Goal: Information Seeking & Learning: Learn about a topic

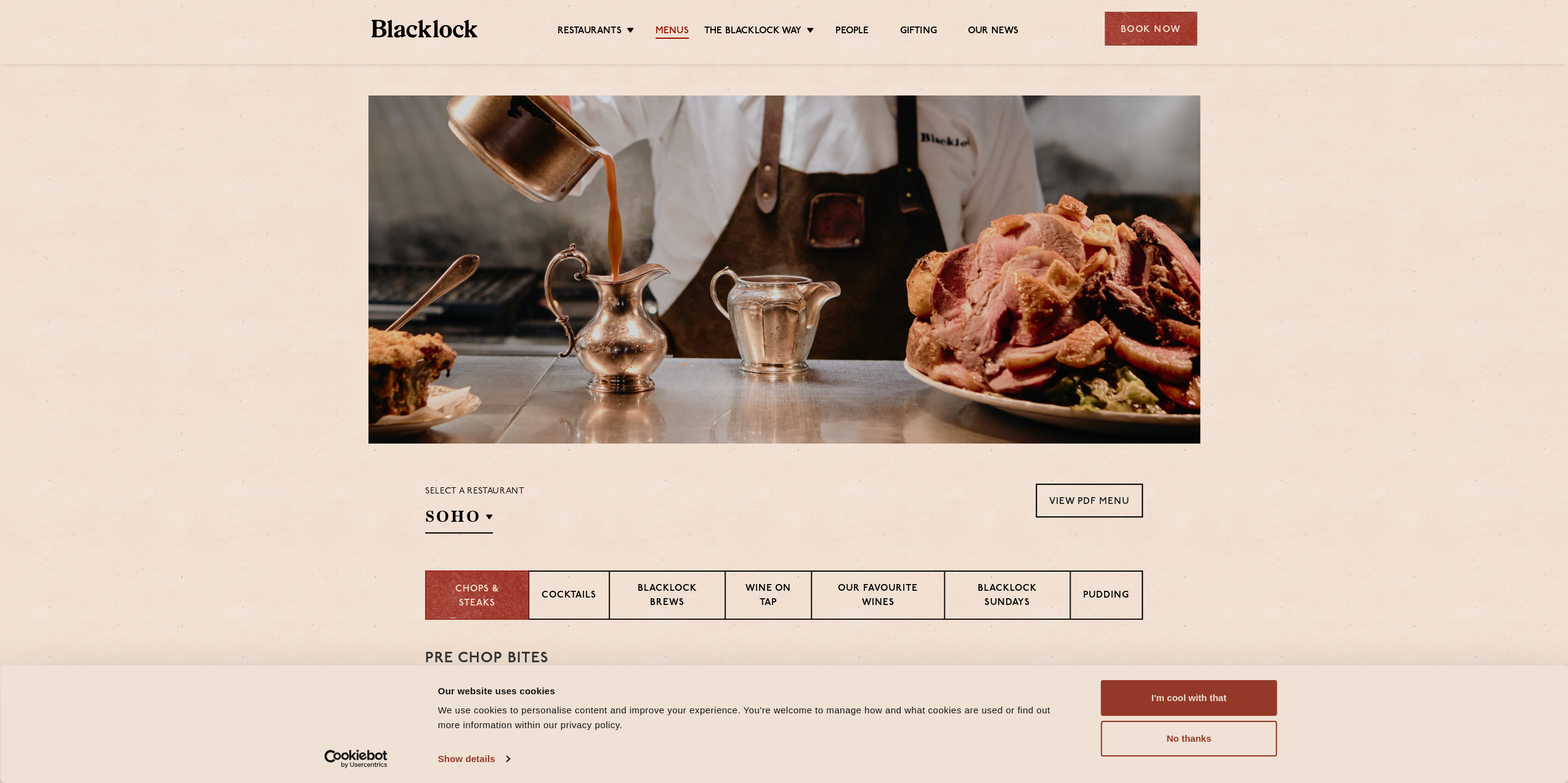
click at [684, 29] on link "Menus" at bounding box center [672, 32] width 33 height 14
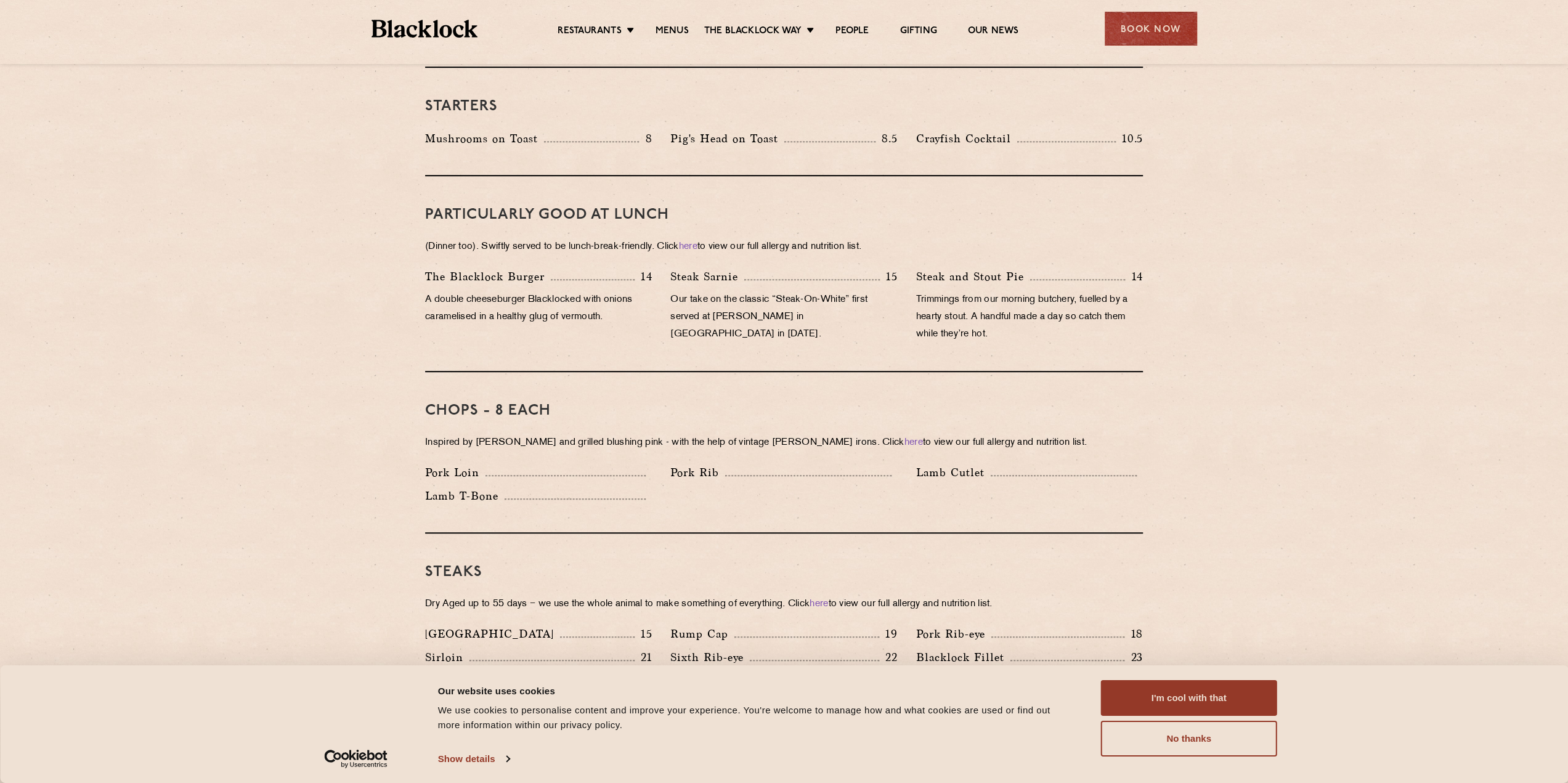
scroll to position [739, 0]
